Goal: Task Accomplishment & Management: Use online tool/utility

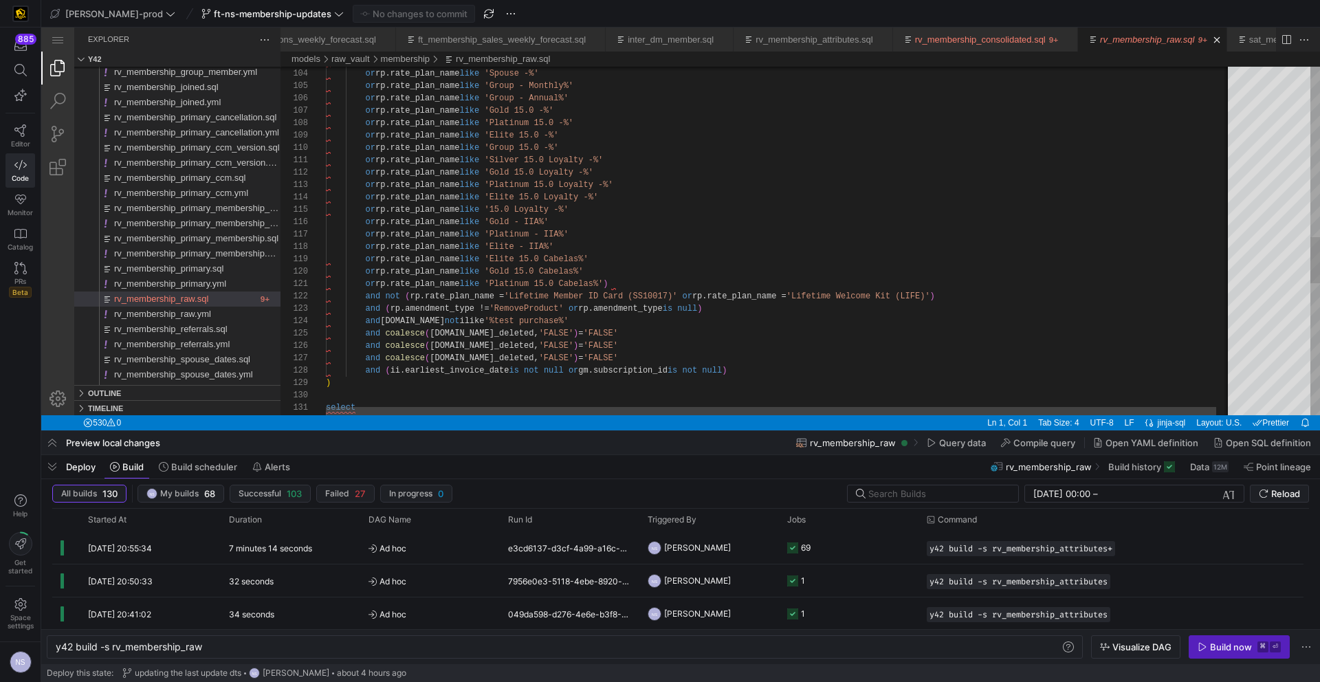
scroll to position [62, 234]
click at [819, 219] on div "or rp.rate_plan_name like 'Silver Monthly%' or rp.rate_plan_name like 'Spouse -…" at bounding box center [787, 99] width 923 height 2613
type textarea "or rp.rate_plan_name like 'Platinum 15.0 Cabelas%') and not (rp.rate_plan_name …"
click at [793, 307] on div "or rp.rate_plan_name like 'Silver Monthly%' or rp.rate_plan_name like 'Spouse -…" at bounding box center [787, 99] width 923 height 2613
